Goal: Check status

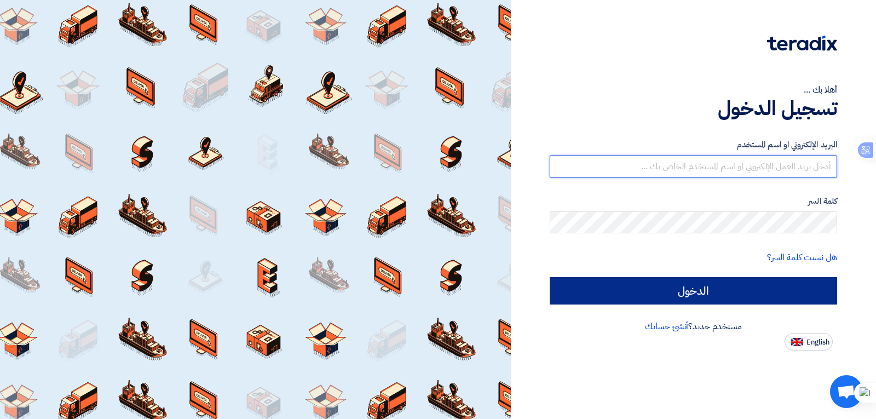
type input "[EMAIL_ADDRESS][DOMAIN_NAME]"
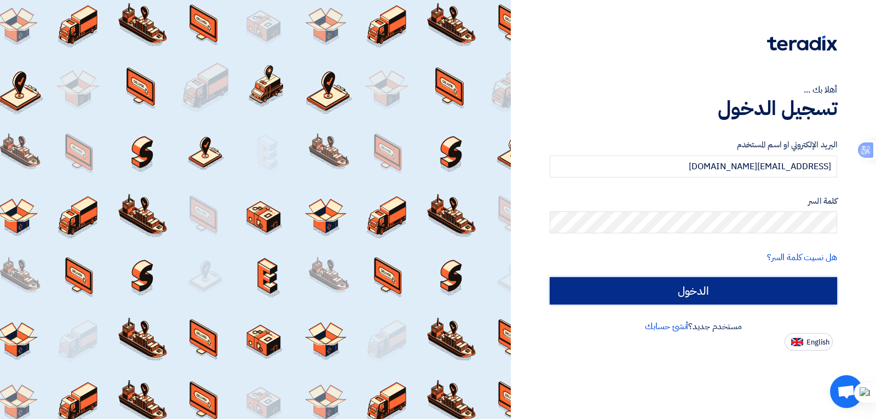
click at [705, 292] on input "الدخول" at bounding box center [693, 290] width 287 height 27
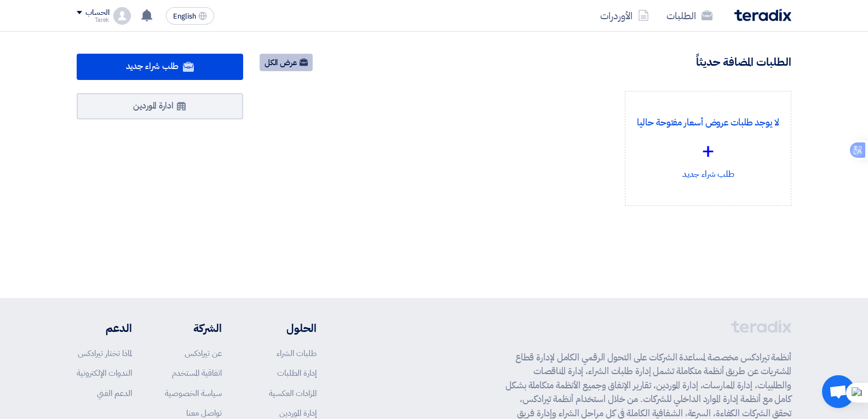
click at [271, 59] on link "عرض الكل" at bounding box center [285, 63] width 53 height 18
click at [278, 61] on link "عرض الكل" at bounding box center [285, 63] width 53 height 18
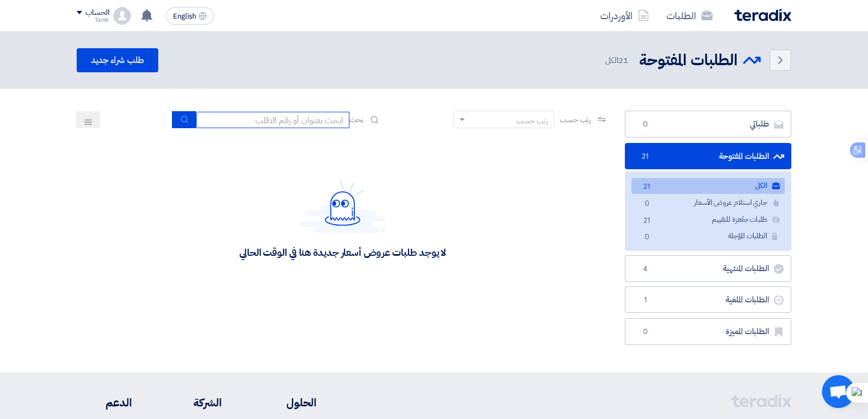
click at [229, 120] on input at bounding box center [272, 120] width 153 height 16
click at [710, 159] on link "الطلبات المفتوحة الطلبات المفتوحة 21" at bounding box center [707, 156] width 166 height 27
click at [736, 157] on link "الطلبات المفتوحة الطلبات المفتوحة 21" at bounding box center [707, 156] width 166 height 27
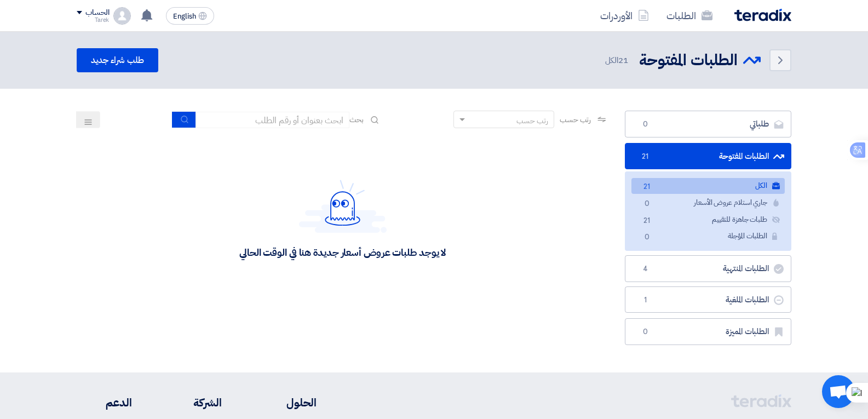
click at [750, 158] on link "الطلبات المفتوحة الطلبات المفتوحة 21" at bounding box center [707, 156] width 166 height 27
click at [734, 184] on link "الكل الكل 21" at bounding box center [707, 186] width 153 height 16
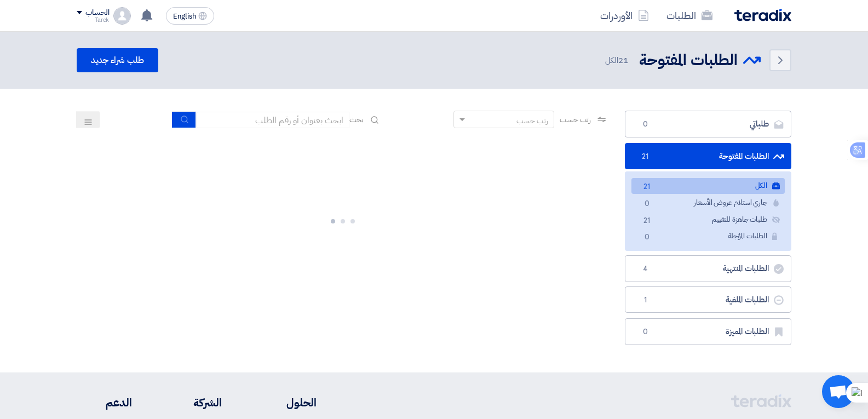
click at [734, 184] on link "الكل الكل 21" at bounding box center [707, 186] width 153 height 16
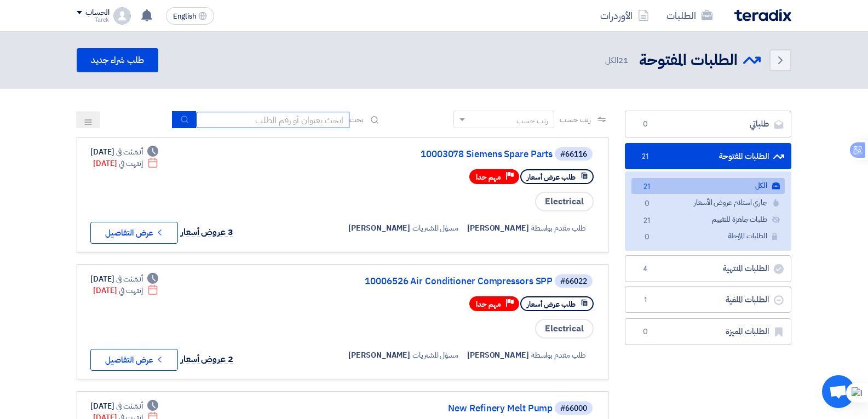
click at [227, 118] on input at bounding box center [272, 120] width 153 height 16
type input "7746"
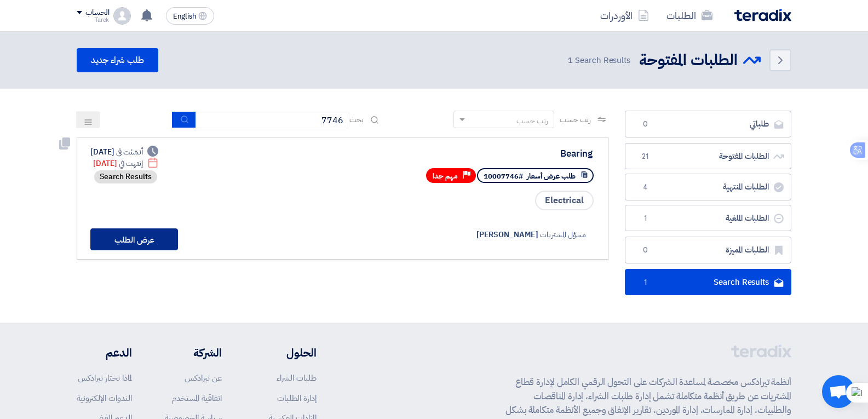
click at [112, 242] on button "عرض الطلب" at bounding box center [134, 239] width 88 height 22
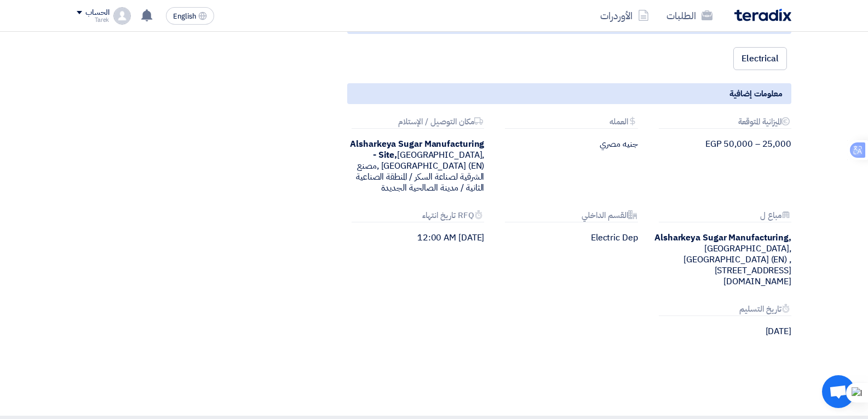
scroll to position [438, 0]
